Goal: Transaction & Acquisition: Purchase product/service

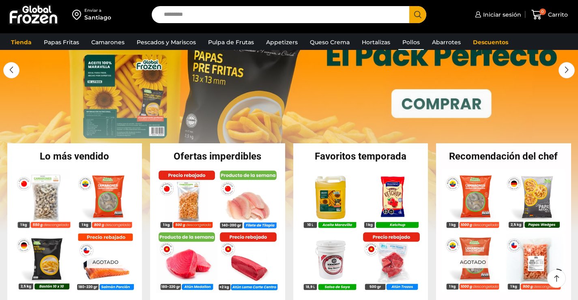
click at [413, 39] on link "Pollos" at bounding box center [411, 41] width 26 height 15
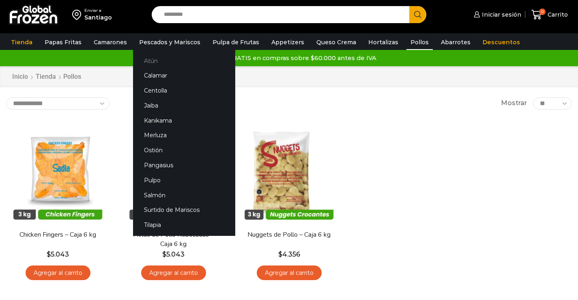
click at [149, 62] on link "Atún" at bounding box center [184, 60] width 102 height 15
